Goal: Transaction & Acquisition: Purchase product/service

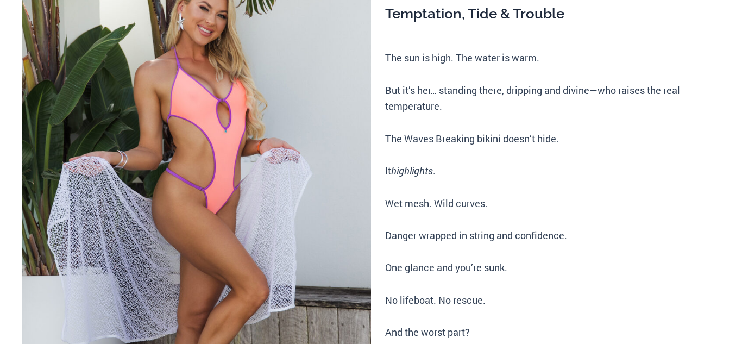
scroll to position [238, 0]
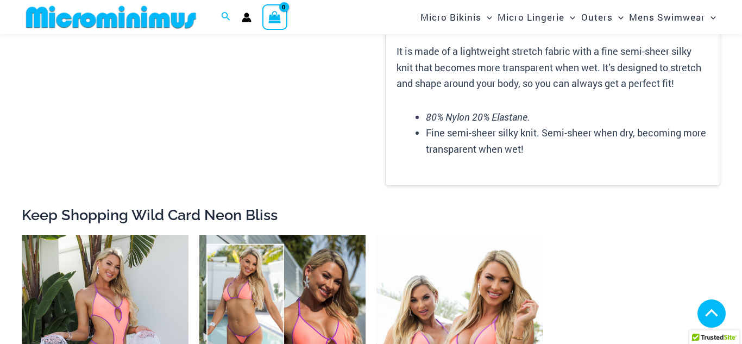
scroll to position [1580, 0]
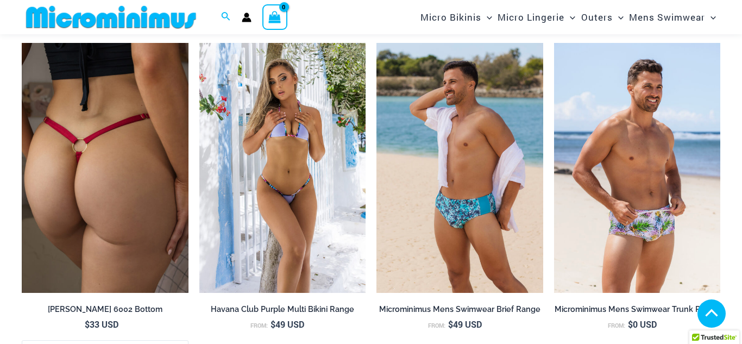
click at [147, 150] on img at bounding box center [105, 168] width 167 height 250
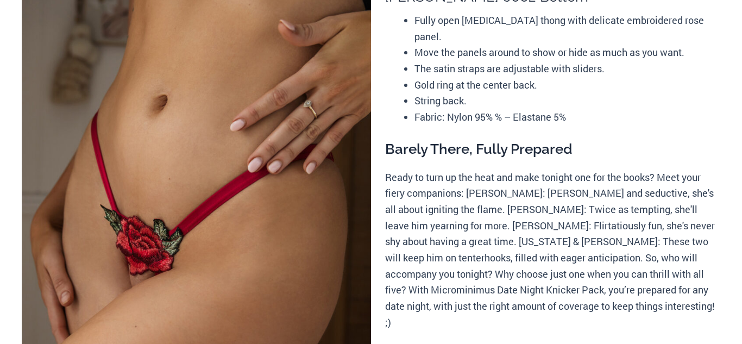
scroll to position [160, 0]
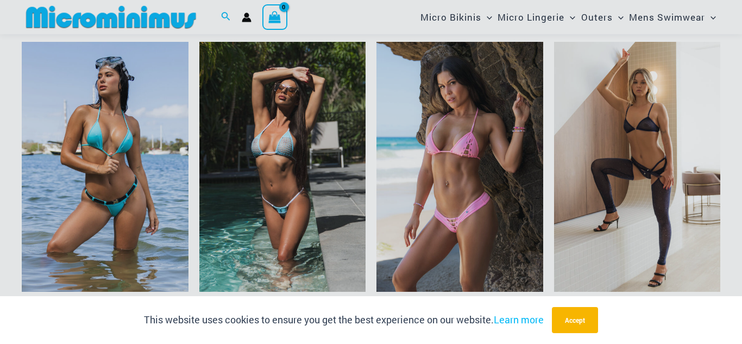
scroll to position [1246, 0]
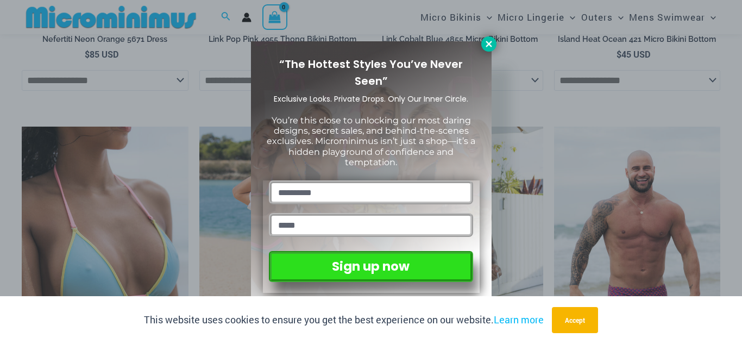
click at [488, 51] on button at bounding box center [489, 43] width 15 height 15
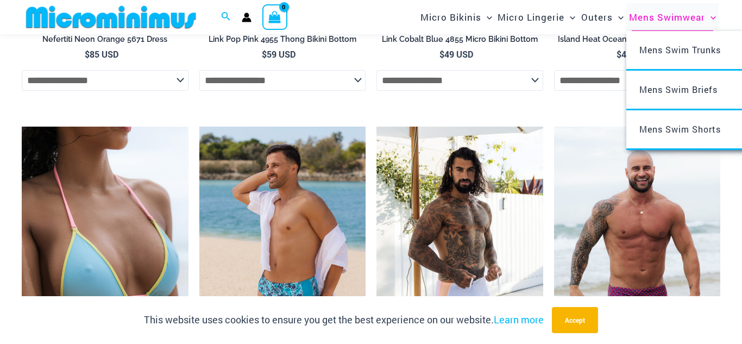
click at [662, 21] on span "Mens Swimwear" at bounding box center [667, 17] width 76 height 28
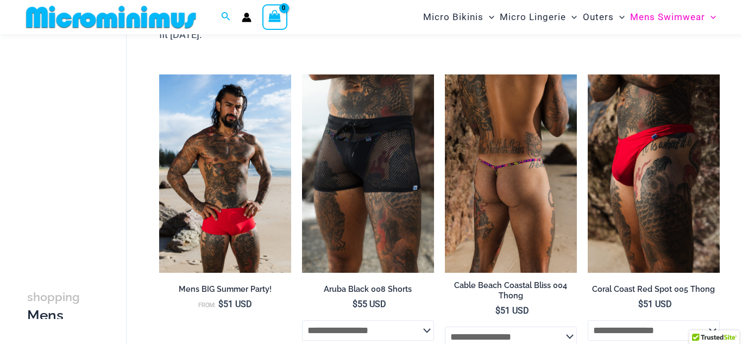
scroll to position [162, 0]
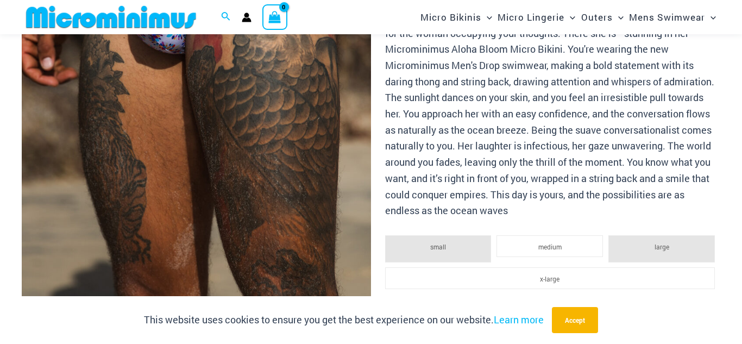
scroll to position [3232, 0]
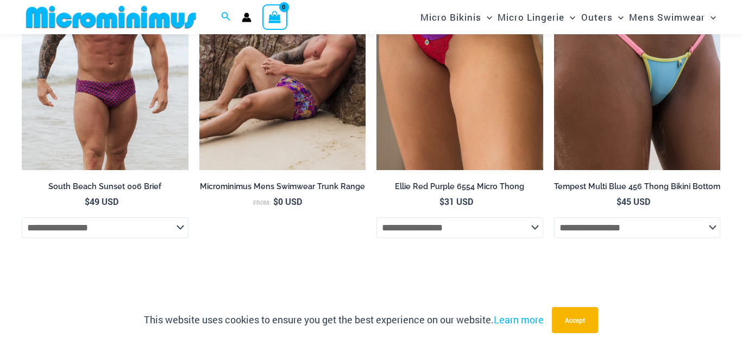
click at [334, 135] on img at bounding box center [282, 45] width 167 height 250
